Goal: Task Accomplishment & Management: Complete application form

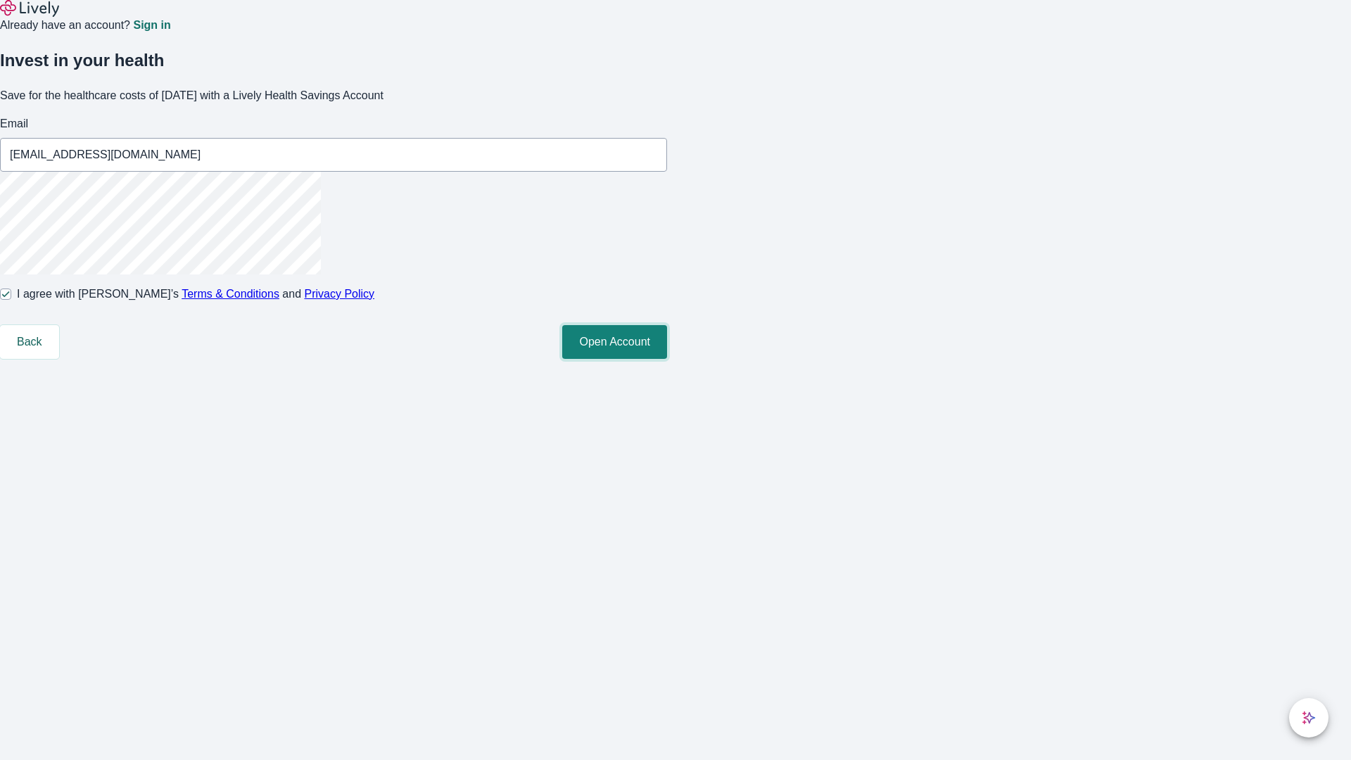
click at [667, 359] on button "Open Account" at bounding box center [614, 342] width 105 height 34
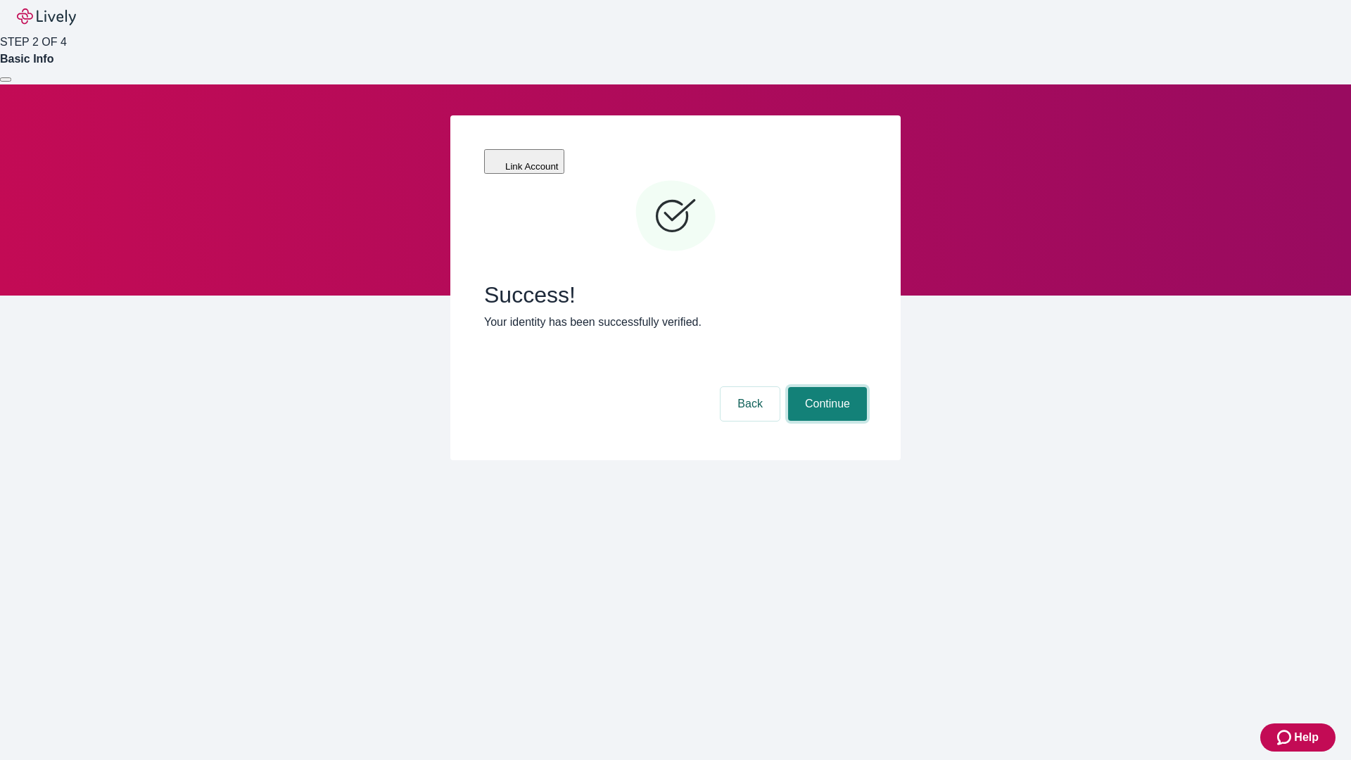
click at [826, 387] on button "Continue" at bounding box center [827, 404] width 79 height 34
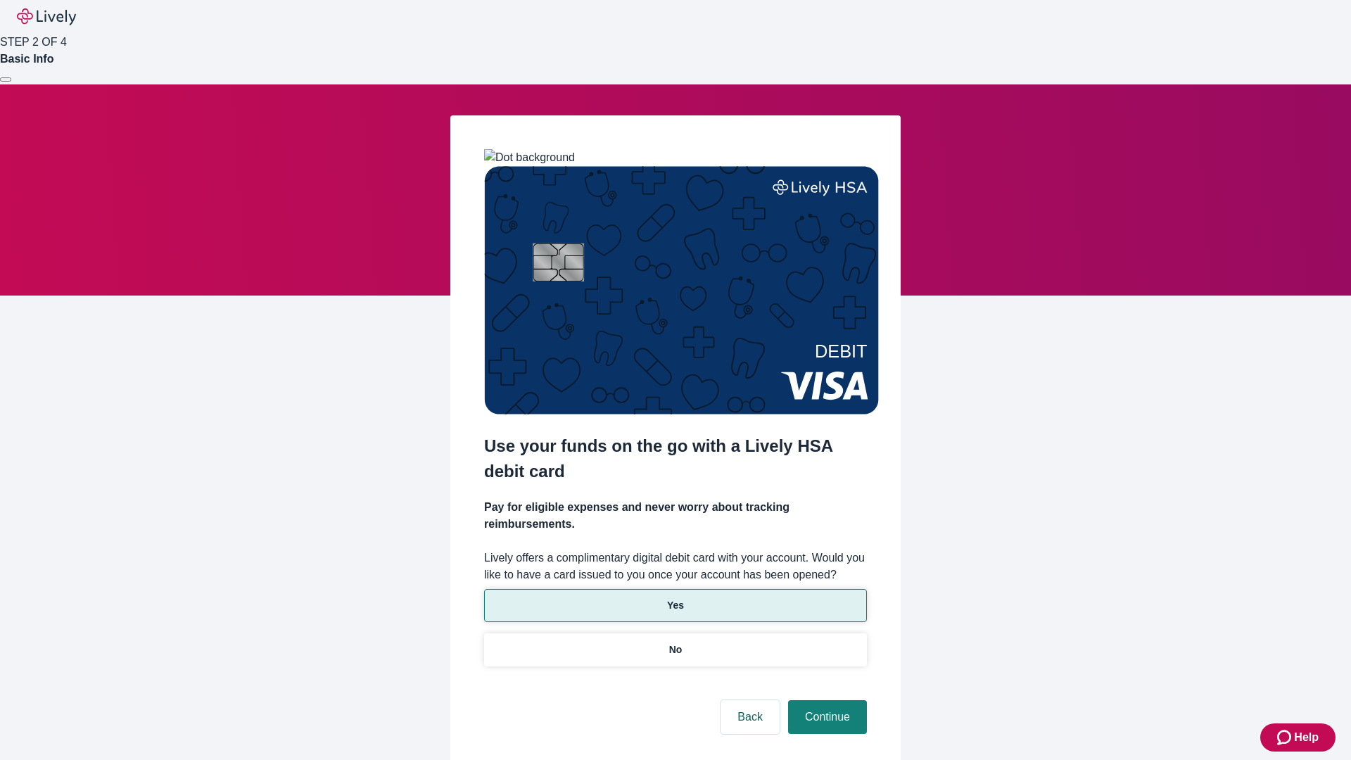
click at [675, 598] on p "Yes" at bounding box center [675, 605] width 17 height 15
click at [826, 700] on button "Continue" at bounding box center [827, 717] width 79 height 34
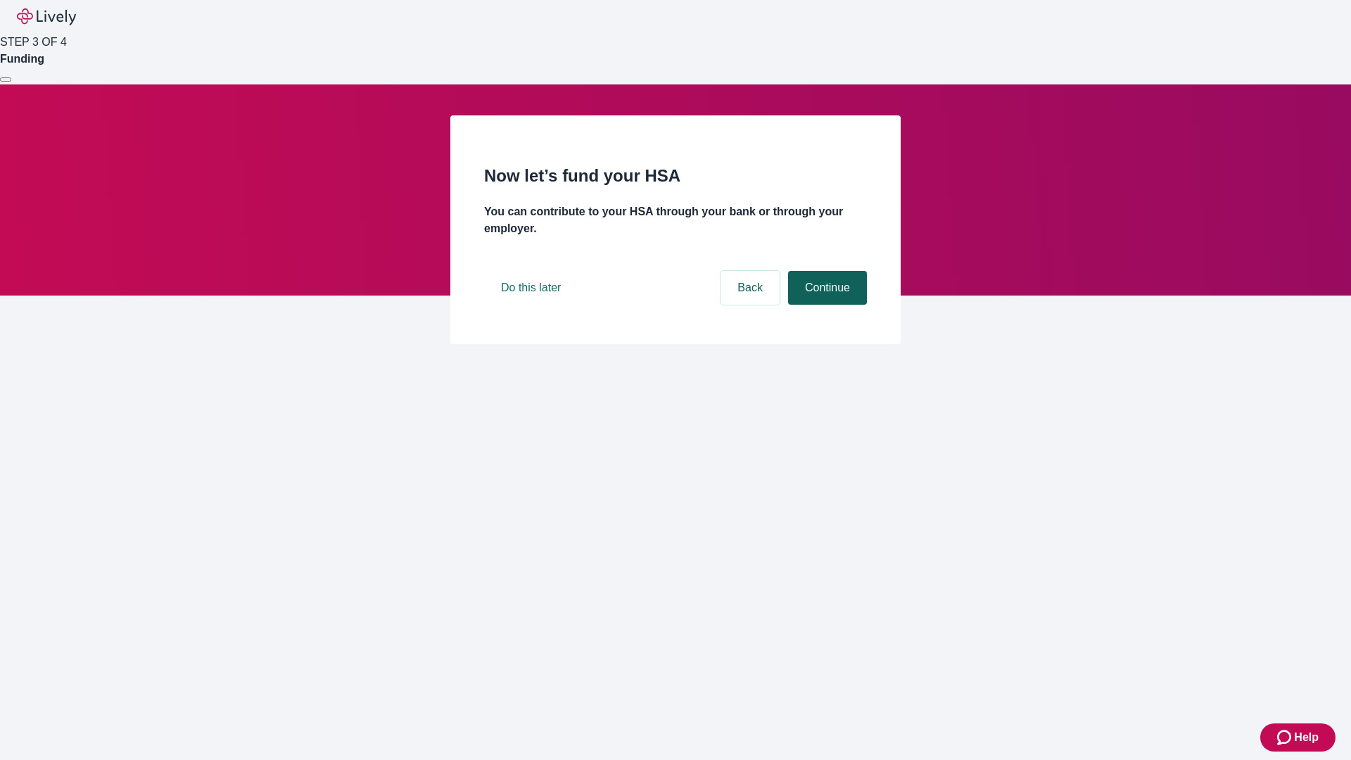
click at [826, 305] on button "Continue" at bounding box center [827, 288] width 79 height 34
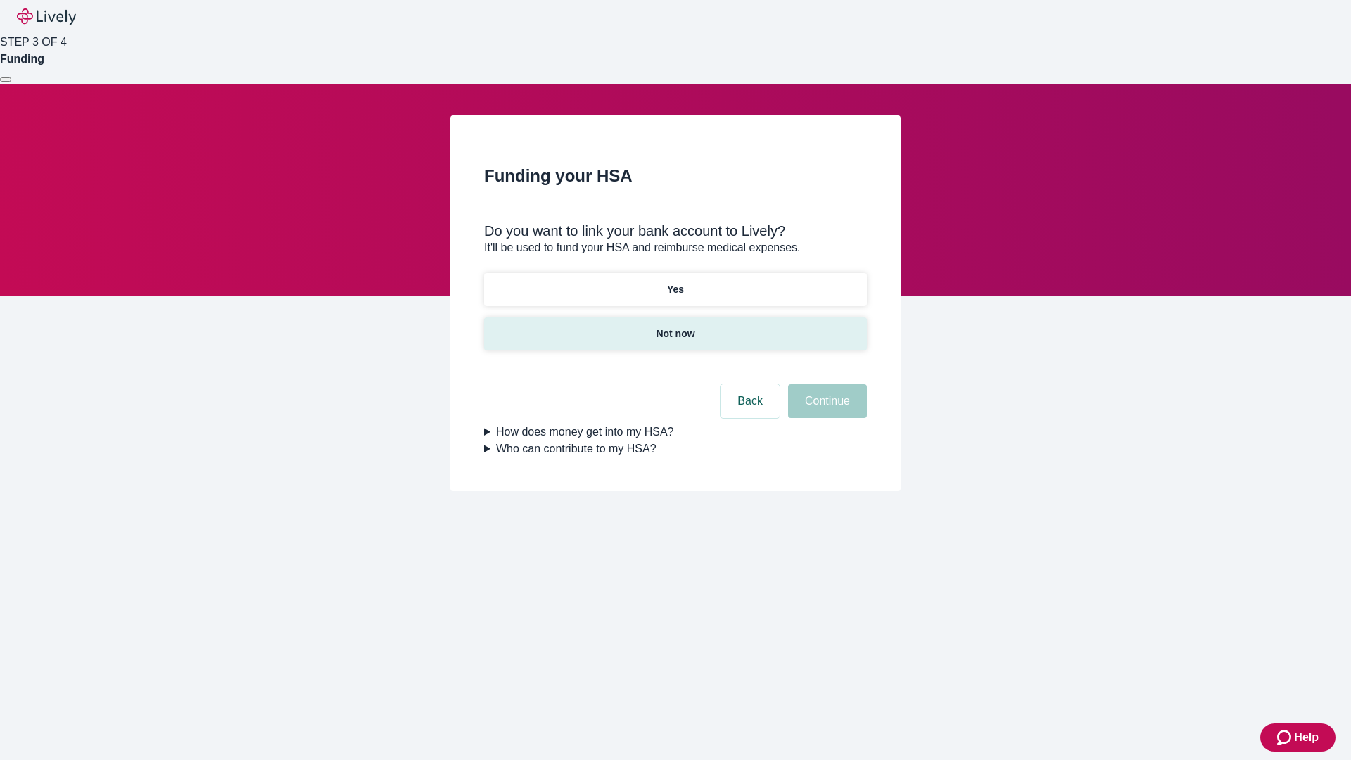
click at [675, 327] on p "Not now" at bounding box center [675, 334] width 39 height 15
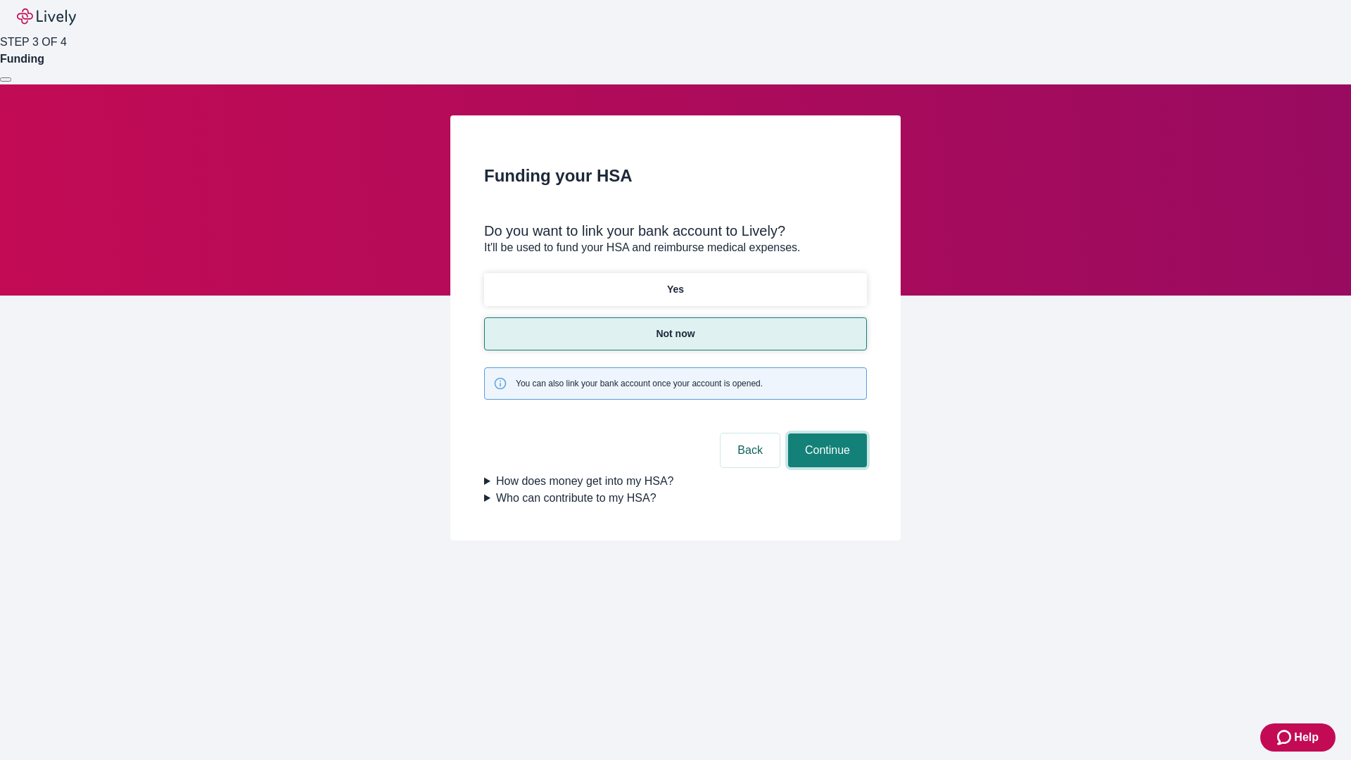
click at [826, 434] on button "Continue" at bounding box center [827, 451] width 79 height 34
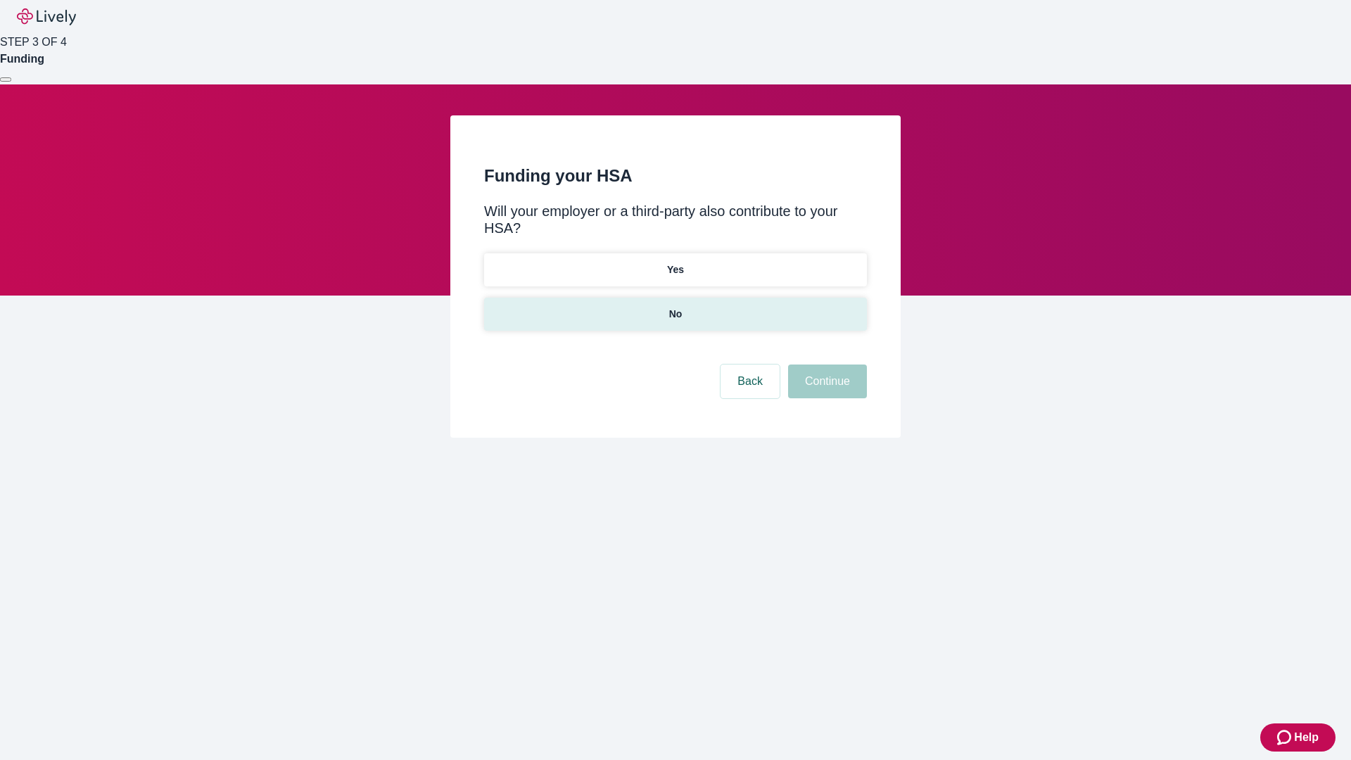
click at [675, 307] on p "No" at bounding box center [675, 314] width 13 height 15
click at [826, 365] on button "Continue" at bounding box center [827, 382] width 79 height 34
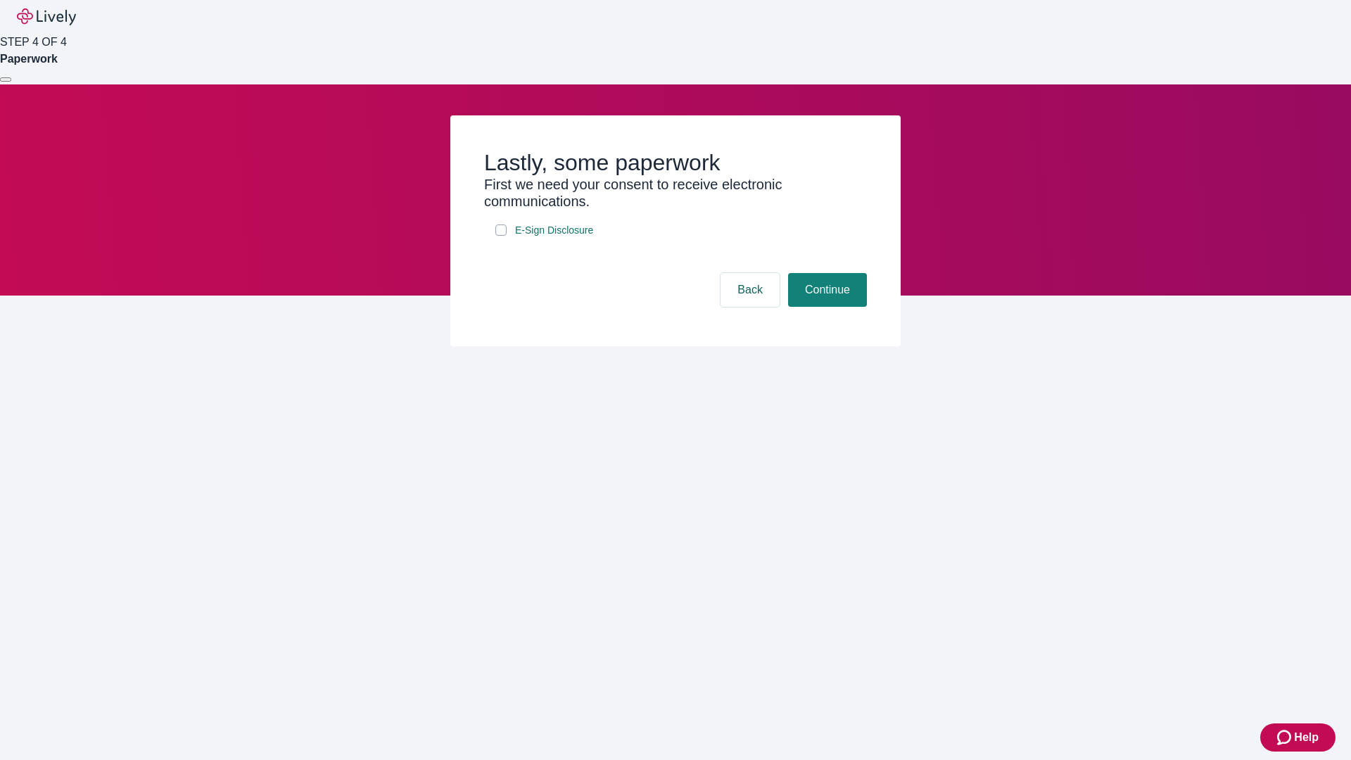
click at [501, 236] on input "E-Sign Disclosure" at bounding box center [501, 230] width 11 height 11
checkbox input "true"
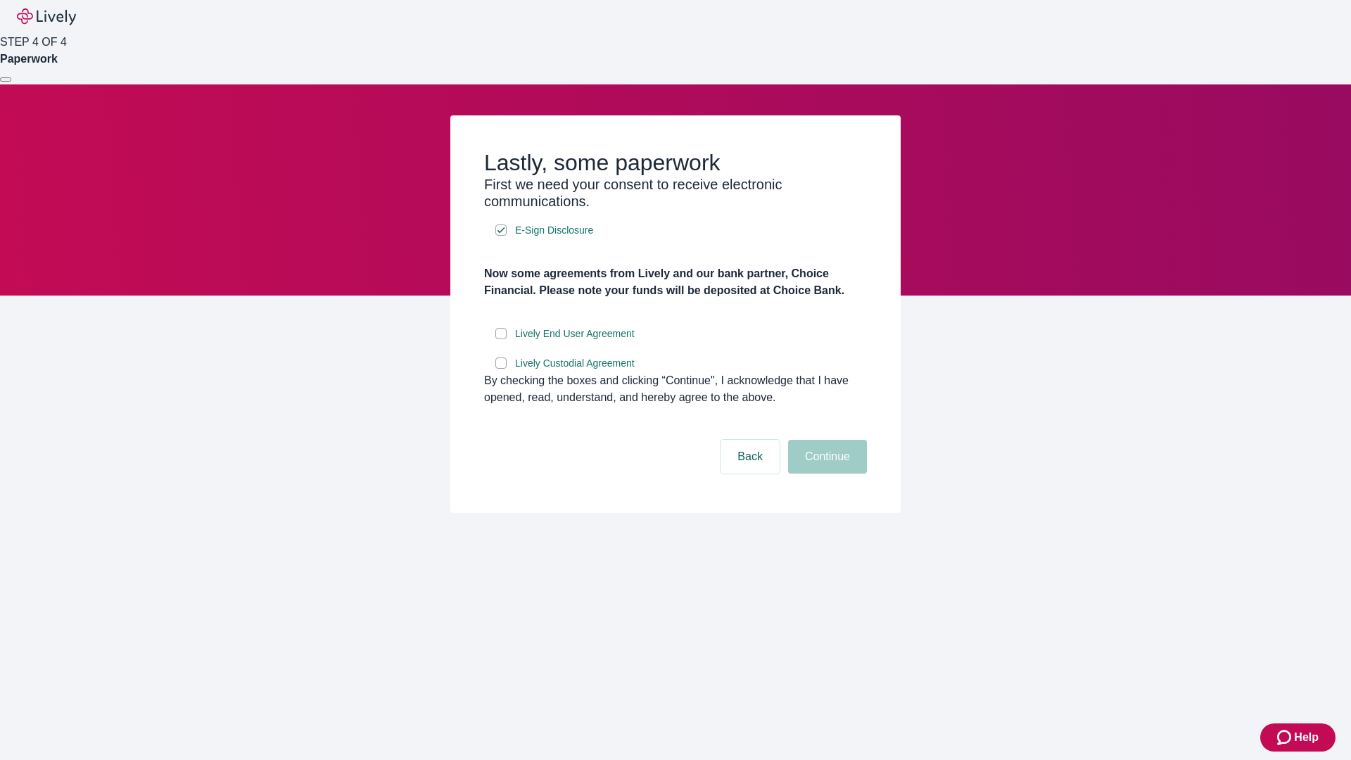
click at [501, 339] on input "Lively End User Agreement" at bounding box center [501, 333] width 11 height 11
checkbox input "true"
click at [501, 369] on input "Lively Custodial Agreement" at bounding box center [501, 363] width 11 height 11
checkbox input "true"
click at [826, 474] on button "Continue" at bounding box center [827, 457] width 79 height 34
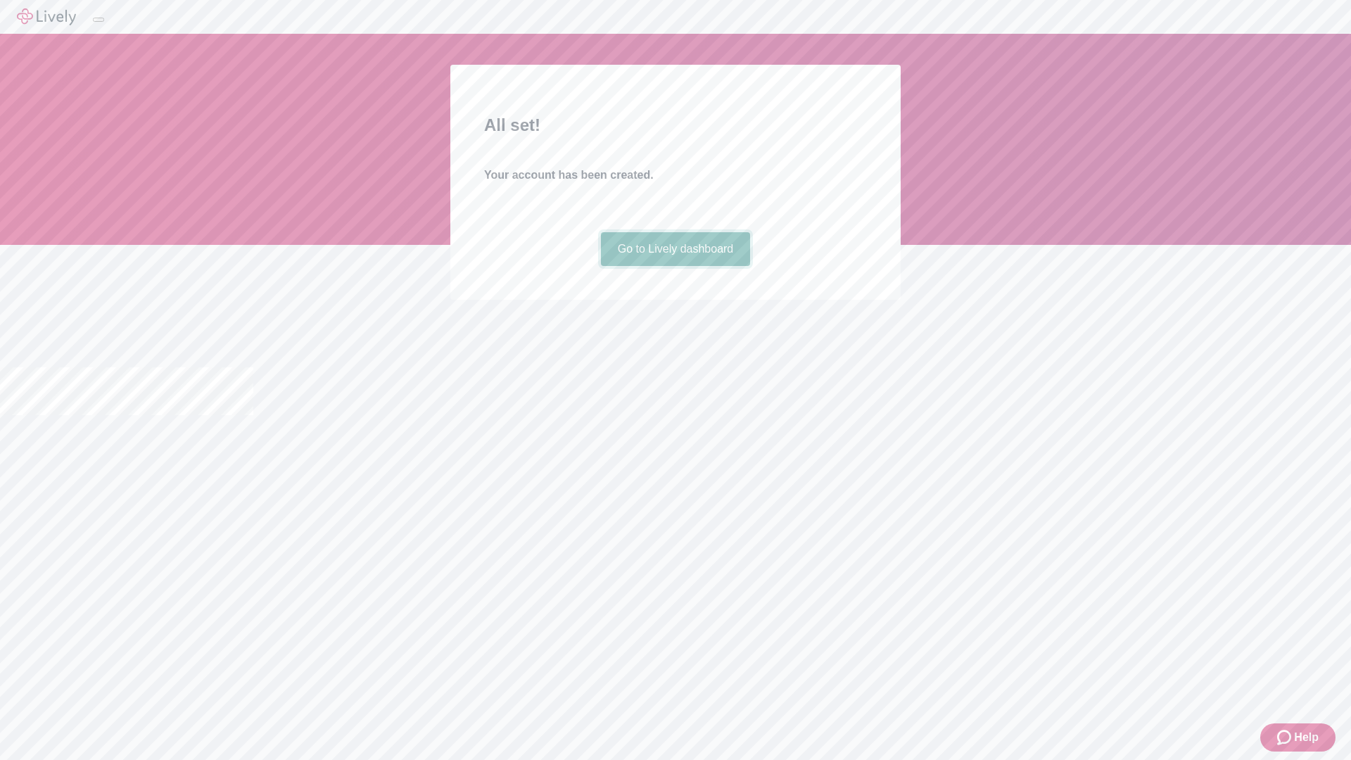
click at [675, 266] on link "Go to Lively dashboard" at bounding box center [676, 249] width 150 height 34
